Goal: Task Accomplishment & Management: Complete application form

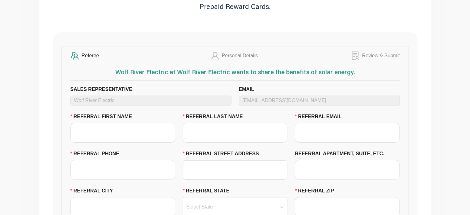
scroll to position [123, 0]
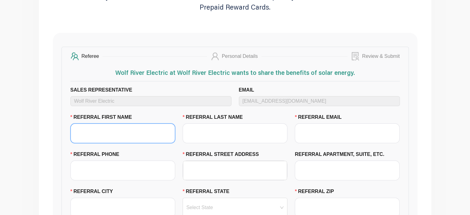
click at [96, 130] on input "REFERRAL FIRST NAME" at bounding box center [122, 133] width 105 height 20
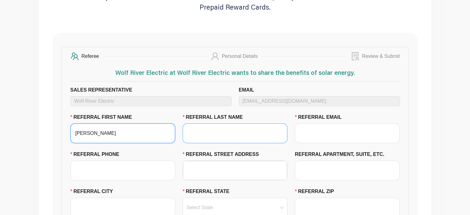
type input "[PERSON_NAME]"
click at [227, 136] on input "REFERRAL LAST NAME" at bounding box center [235, 133] width 105 height 20
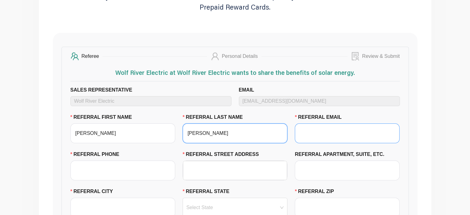
type input "[PERSON_NAME]"
click at [341, 136] on input "REFERRAL EMAIL" at bounding box center [347, 133] width 105 height 20
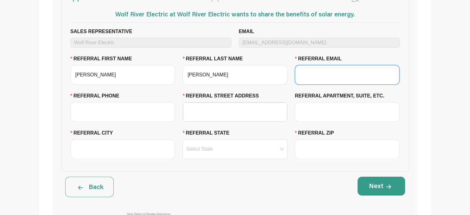
scroll to position [185, 0]
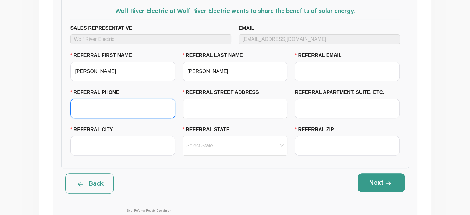
click at [97, 107] on input "REFERRAL PHONE" at bounding box center [122, 109] width 105 height 20
type input "2626068050"
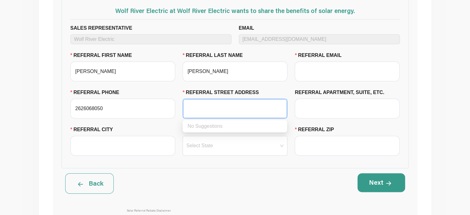
click at [208, 105] on input "REFERRAL STREET ADDRESS" at bounding box center [235, 108] width 97 height 19
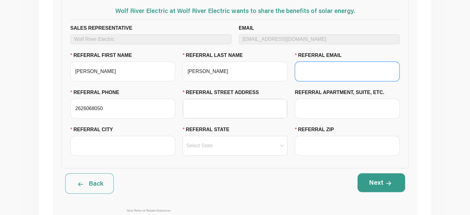
click at [315, 73] on input "REFERRAL EMAIL" at bounding box center [347, 72] width 105 height 20
paste input "[EMAIL_ADDRESS][DOMAIN_NAME]"
type input "[EMAIL_ADDRESS][DOMAIN_NAME]"
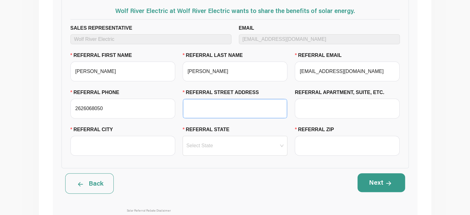
click at [220, 109] on input "REFERRAL STREET ADDRESS" at bounding box center [235, 108] width 97 height 19
paste input "[STREET_ADDRESS]"
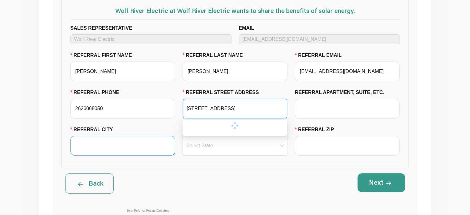
type input "[STREET_ADDRESS]"
click at [120, 149] on input "REFERRAL CITY" at bounding box center [122, 146] width 105 height 20
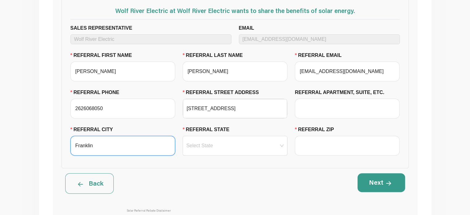
type input "Franklin"
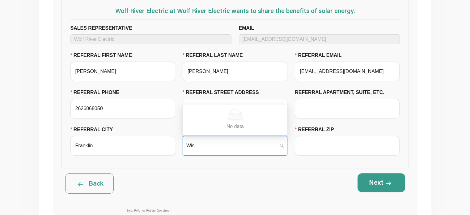
type input "[US_STATE]"
type input "53132"
click at [393, 188] on button "Next" at bounding box center [382, 182] width 48 height 19
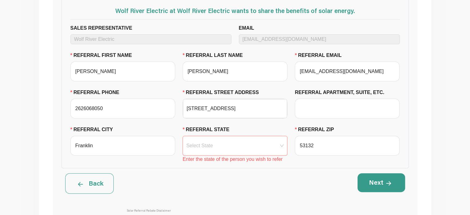
click at [278, 147] on input "REFERRAL STATE" at bounding box center [234, 145] width 97 height 19
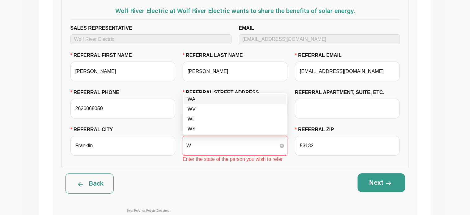
type input "WI"
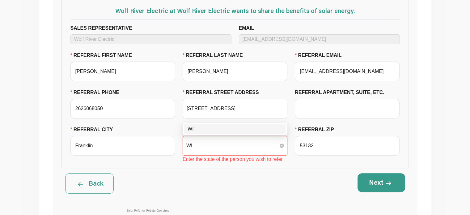
click at [193, 149] on input "WI" at bounding box center [234, 145] width 97 height 19
click at [202, 128] on div "WI" at bounding box center [235, 128] width 95 height 7
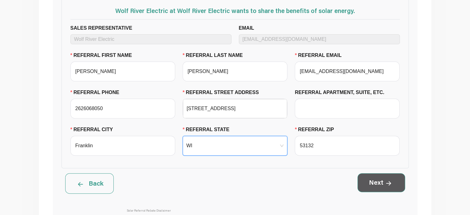
click at [381, 182] on button "Next" at bounding box center [382, 182] width 48 height 19
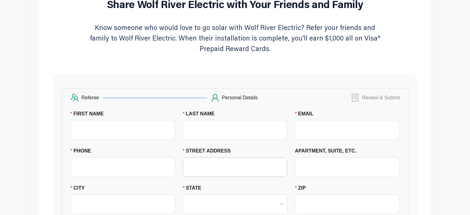
scroll to position [93, 0]
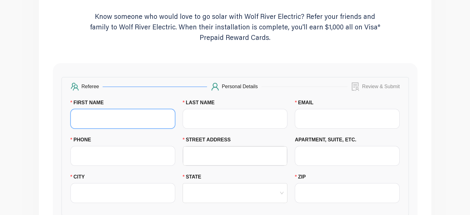
click at [96, 122] on input "FIRST NAME" at bounding box center [122, 119] width 105 height 20
type input "[PERSON_NAME]"
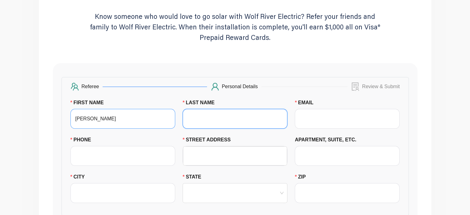
type input "[PERSON_NAME]"
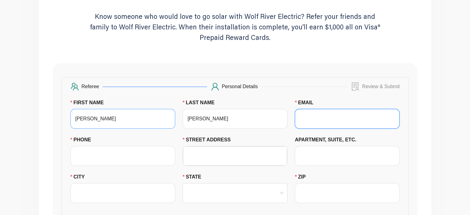
type input "[EMAIL_ADDRESS][DOMAIN_NAME]"
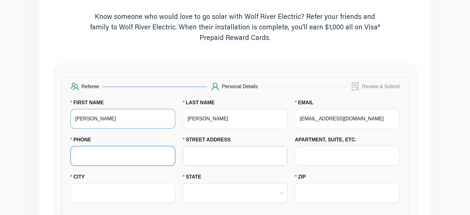
type input "2628882980"
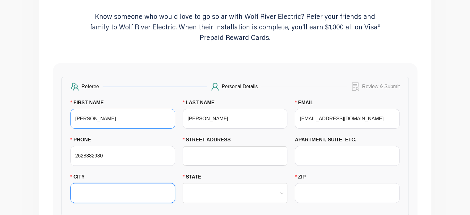
type input "Franklin"
type input "[US_STATE]"
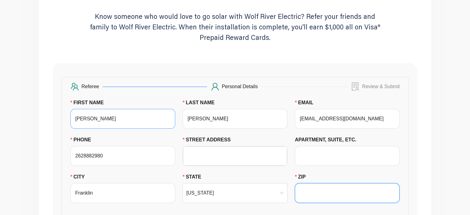
type input "53132"
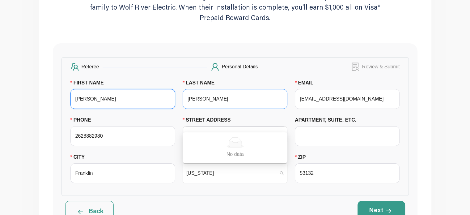
scroll to position [124, 0]
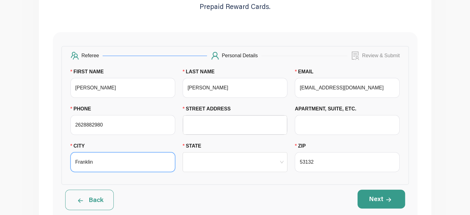
click at [117, 167] on input "Franklin" at bounding box center [122, 162] width 105 height 20
click at [195, 127] on input "STREET ADDRESS" at bounding box center [235, 125] width 97 height 19
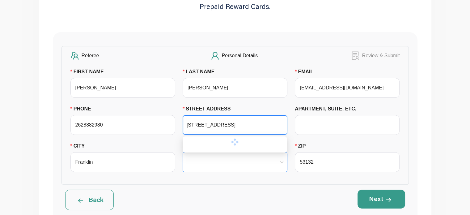
type input "[STREET_ADDRESS]"
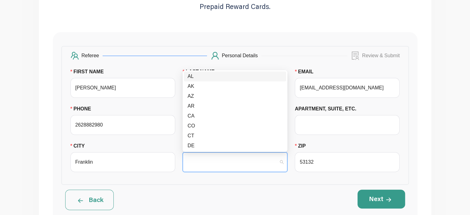
click at [196, 160] on input "STATE" at bounding box center [234, 161] width 97 height 19
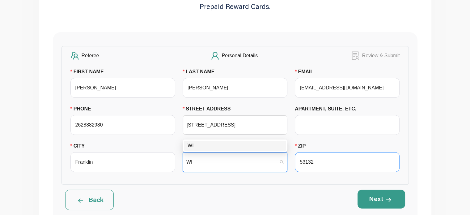
type input "WI"
click at [336, 164] on input "53132" at bounding box center [347, 162] width 105 height 20
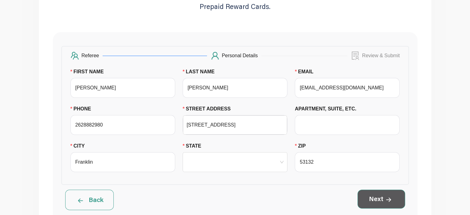
click at [388, 201] on icon at bounding box center [388, 199] width 5 height 5
click at [190, 169] on input "STATE" at bounding box center [234, 161] width 97 height 19
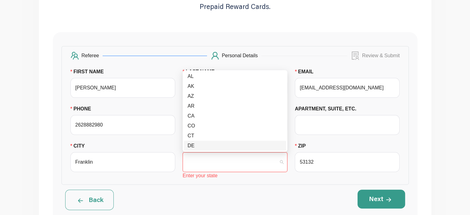
type input "W"
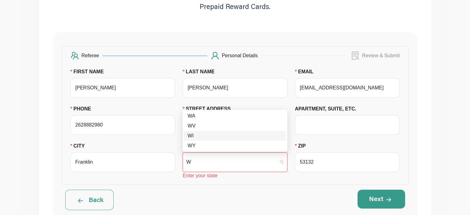
click at [193, 136] on div "WI" at bounding box center [235, 135] width 95 height 7
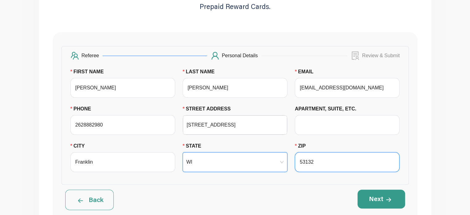
click at [343, 167] on input "53132" at bounding box center [347, 162] width 105 height 20
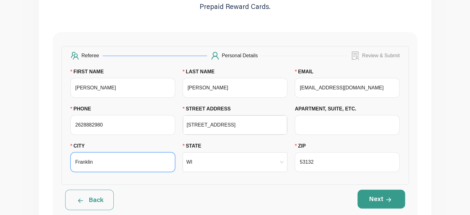
click at [129, 163] on input "Franklin" at bounding box center [122, 162] width 105 height 20
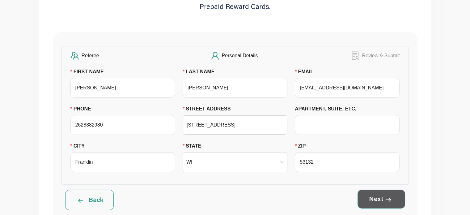
click at [375, 207] on button "Next" at bounding box center [382, 199] width 48 height 19
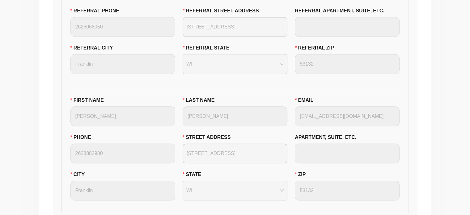
scroll to position [309, 0]
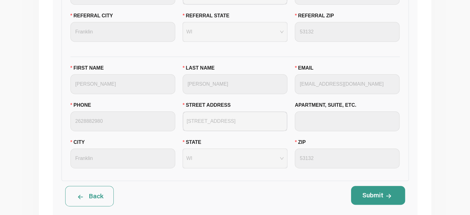
click at [76, 196] on span at bounding box center [80, 196] width 10 height 10
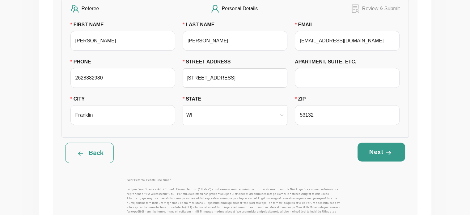
scroll to position [216, 0]
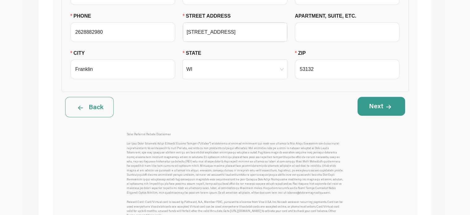
click at [92, 101] on button "Back" at bounding box center [89, 107] width 49 height 20
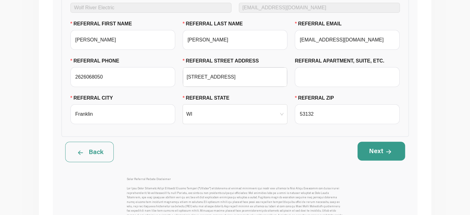
click at [90, 155] on button "Back" at bounding box center [89, 152] width 49 height 20
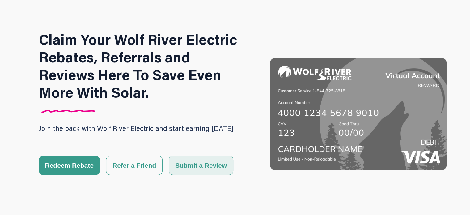
scroll to position [62, 0]
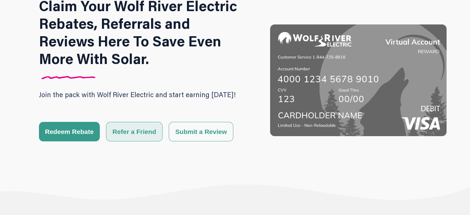
click at [134, 133] on button "Refer a Friend" at bounding box center [134, 131] width 57 height 19
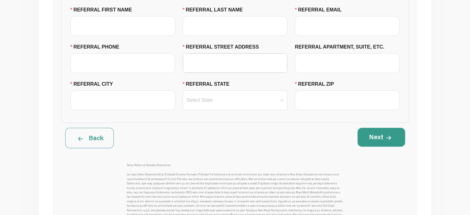
scroll to position [155, 0]
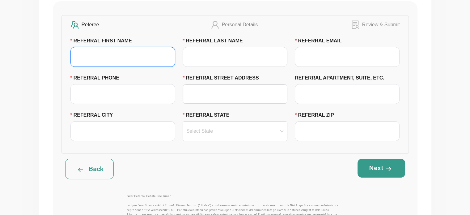
click at [110, 53] on input "REFERRAL FIRST NAME" at bounding box center [122, 57] width 105 height 20
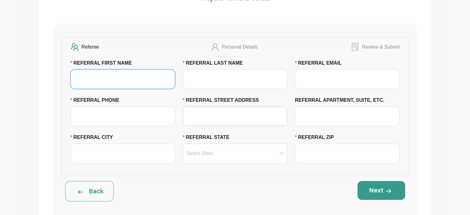
scroll to position [31, 0]
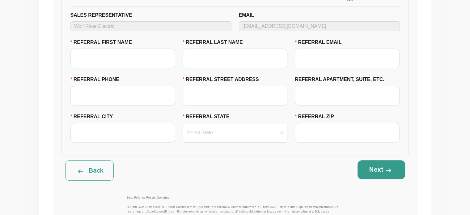
scroll to position [124, 0]
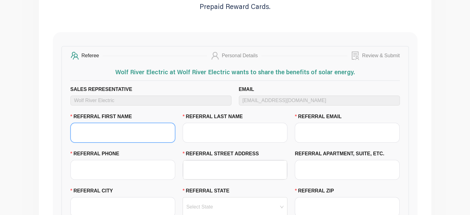
click at [90, 132] on input "REFERRAL FIRST NAME" at bounding box center [122, 133] width 105 height 20
type input "[PERSON_NAME]"
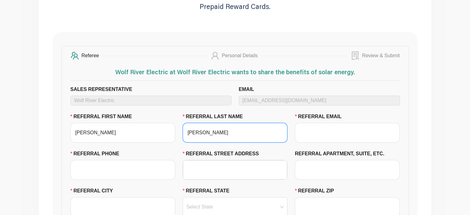
type input "[PERSON_NAME]"
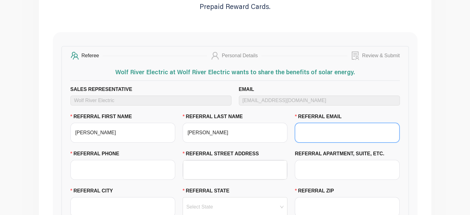
paste input "[EMAIL_ADDRESS][DOMAIN_NAME]"
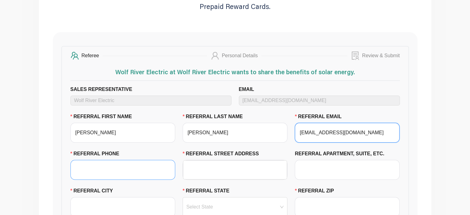
type input "[EMAIL_ADDRESS][DOMAIN_NAME]"
click at [112, 172] on input "REFERRAL PHONE" at bounding box center [122, 170] width 105 height 20
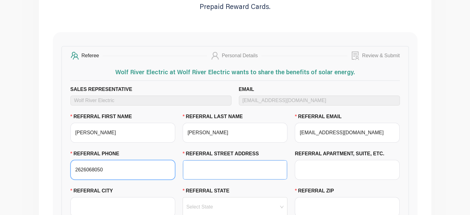
type input "2626068050"
click at [199, 171] on input "REFERRAL STREET ADDRESS" at bounding box center [235, 169] width 97 height 19
paste input "[STREET_ADDRESS]"
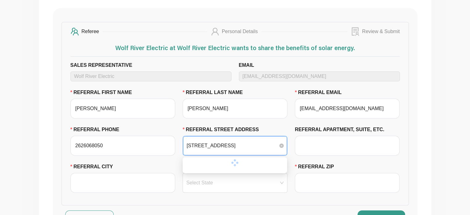
scroll to position [186, 0]
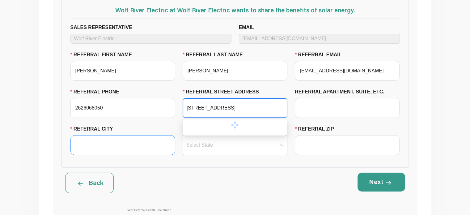
type input "[STREET_ADDRESS]"
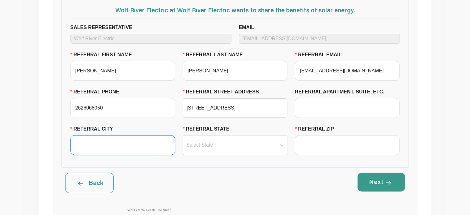
click at [94, 144] on input "REFERRAL CITY" at bounding box center [122, 145] width 105 height 20
type input "Franklin"
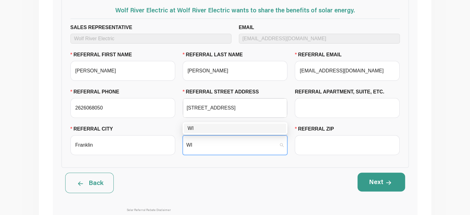
type input "WI"
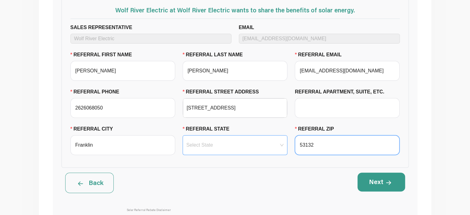
type input "53132"
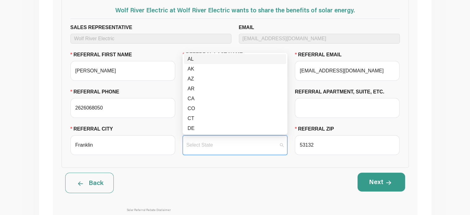
click at [241, 147] on input "REFERRAL STATE" at bounding box center [234, 144] width 97 height 19
click at [213, 114] on div "WI" at bounding box center [235, 118] width 102 height 10
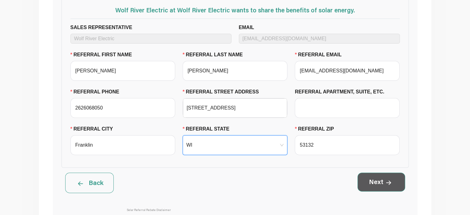
click at [367, 178] on button "Next" at bounding box center [382, 182] width 48 height 19
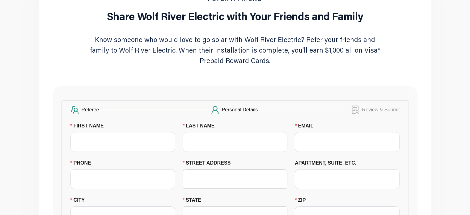
scroll to position [93, 0]
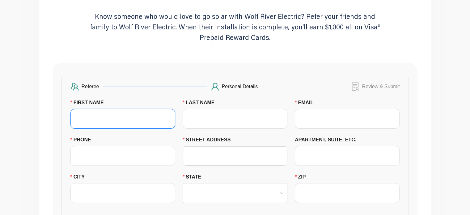
click at [150, 121] on input "FIRST NAME" at bounding box center [122, 119] width 105 height 20
type input "[PERSON_NAME]"
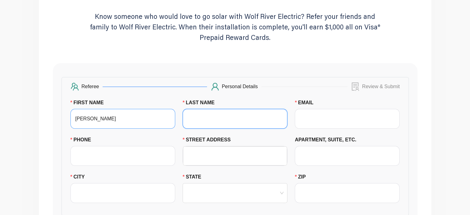
type input "[PERSON_NAME]"
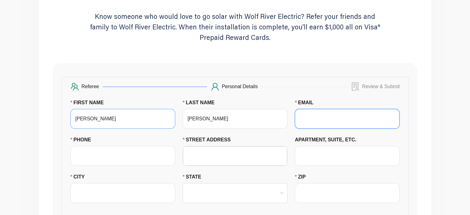
type input "[EMAIL_ADDRESS][DOMAIN_NAME]"
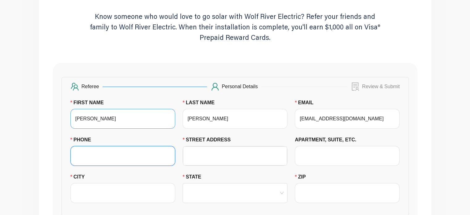
type input "2628882980"
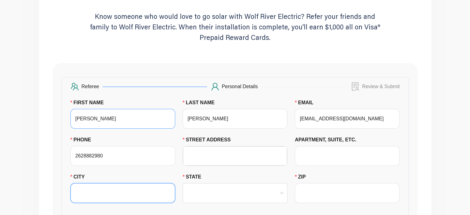
type input "Franklin"
type input "[US_STATE]"
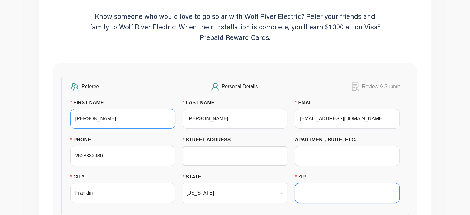
type input "53132"
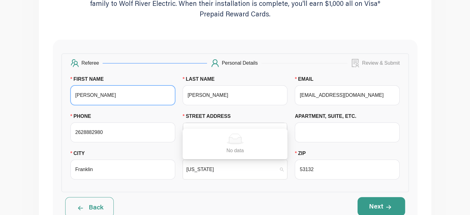
scroll to position [155, 0]
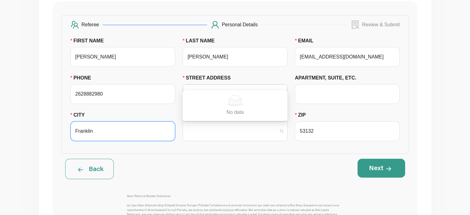
click at [131, 135] on input "Franklin" at bounding box center [122, 131] width 105 height 20
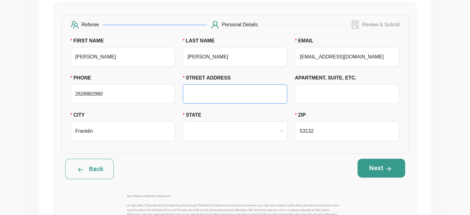
click at [204, 93] on input "STREET ADDRESS" at bounding box center [235, 94] width 97 height 19
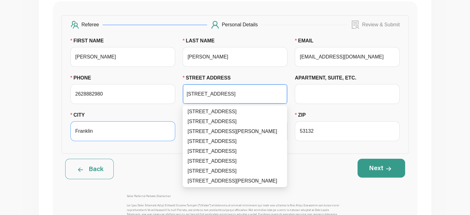
type input "[STREET_ADDRESS]"
click at [151, 133] on input "Franklin" at bounding box center [122, 131] width 105 height 20
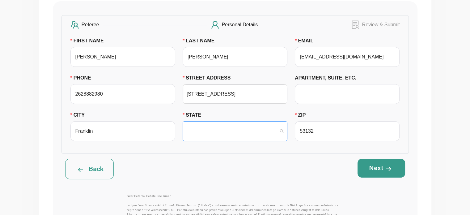
click at [198, 130] on input "STATE" at bounding box center [234, 131] width 97 height 19
type input "WI"
click at [196, 117] on div "WI" at bounding box center [235, 114] width 95 height 7
click at [393, 168] on span at bounding box center [389, 167] width 10 height 9
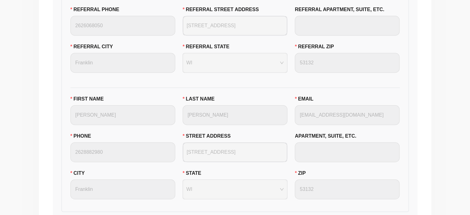
scroll to position [371, 0]
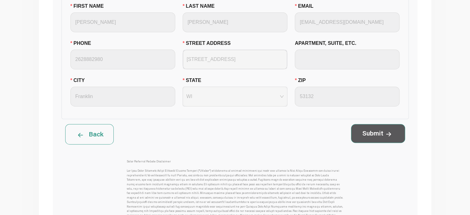
click at [369, 130] on button "Submit" at bounding box center [378, 133] width 54 height 19
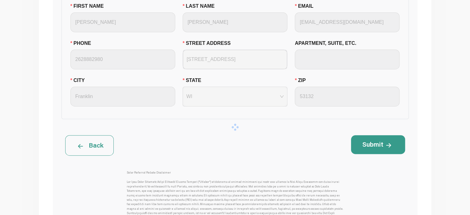
scroll to position [63, 0]
